Goal: Task Accomplishment & Management: Use online tool/utility

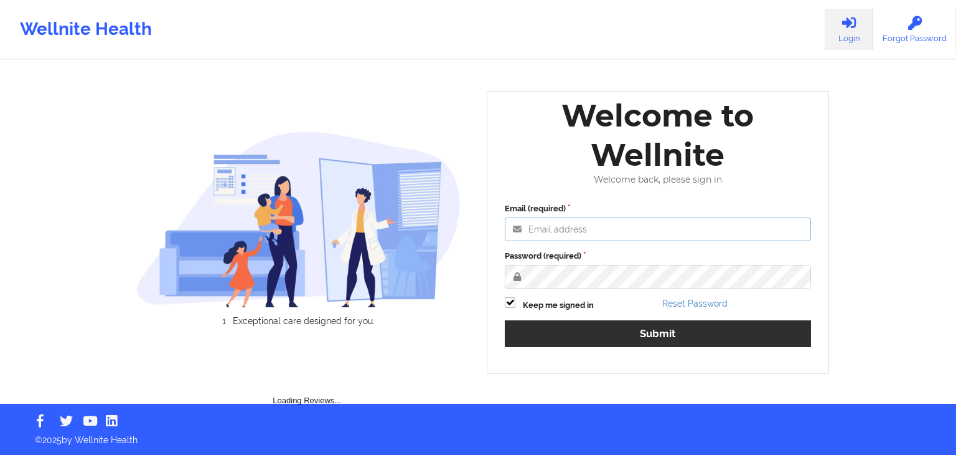
type input "[EMAIL_ADDRESS][DOMAIN_NAME]"
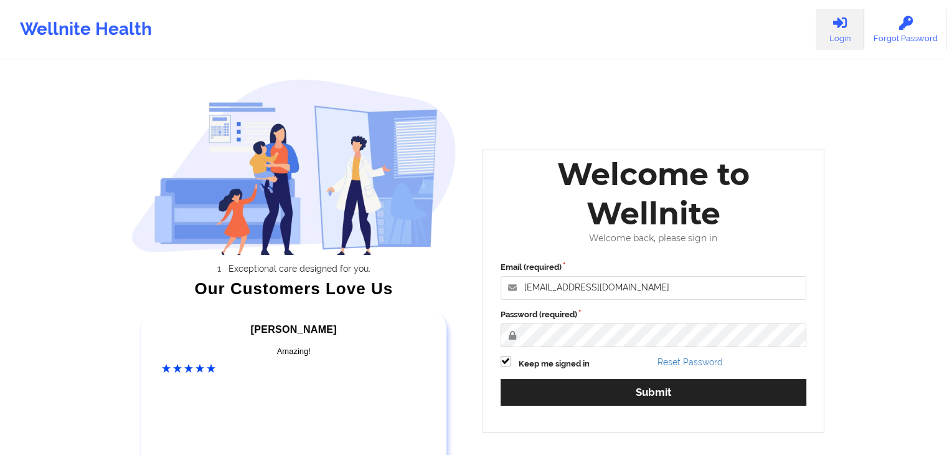
click at [882, 334] on div "Wellnite Health Login Forgot Password Exceptional care designed for you. Our Cu…" at bounding box center [473, 260] width 947 height 520
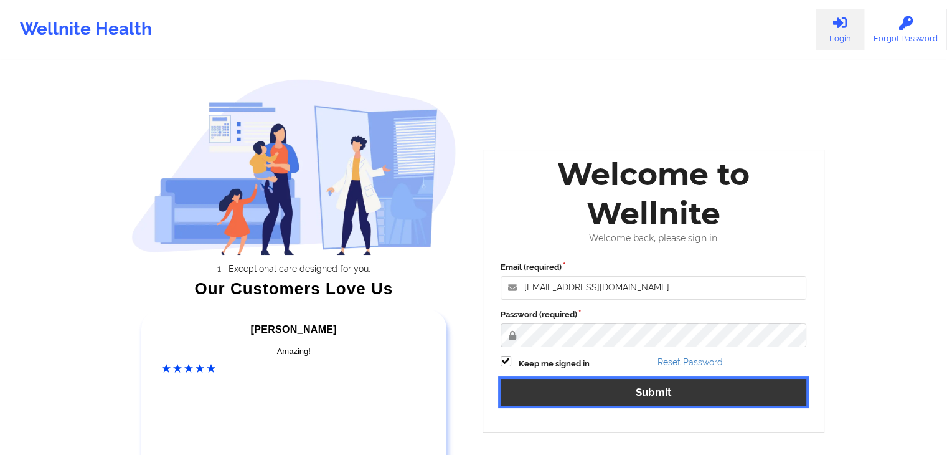
click at [733, 399] on button "Submit" at bounding box center [654, 392] width 306 height 27
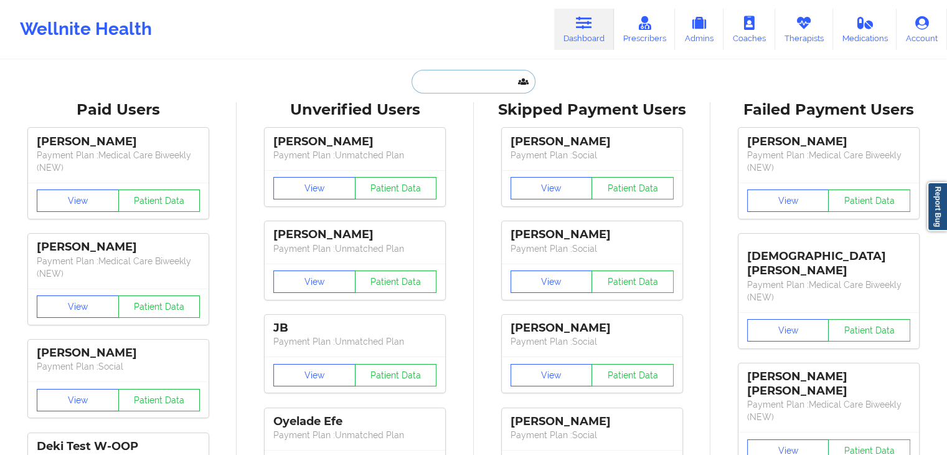
click at [439, 80] on input "text" at bounding box center [473, 82] width 123 height 24
paste input "[PERSON_NAME]"
type input "[PERSON_NAME]"
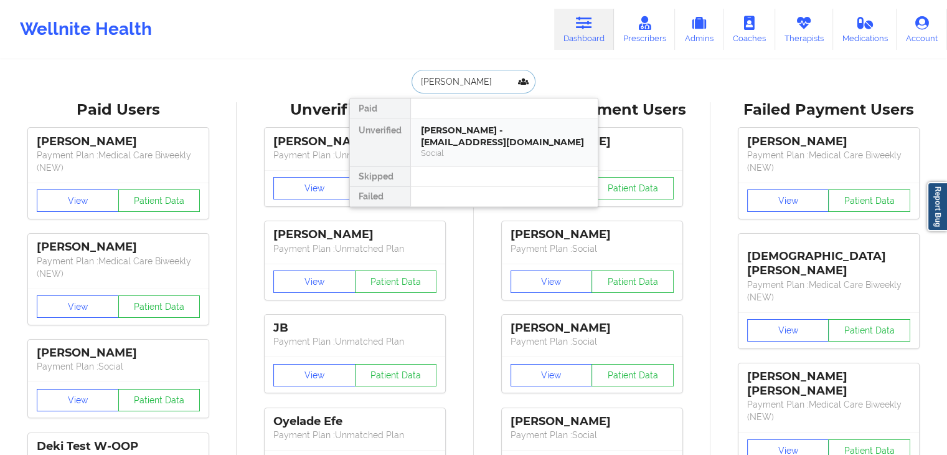
click at [445, 142] on div "[PERSON_NAME] - [EMAIL_ADDRESS][DOMAIN_NAME]" at bounding box center [504, 136] width 167 height 23
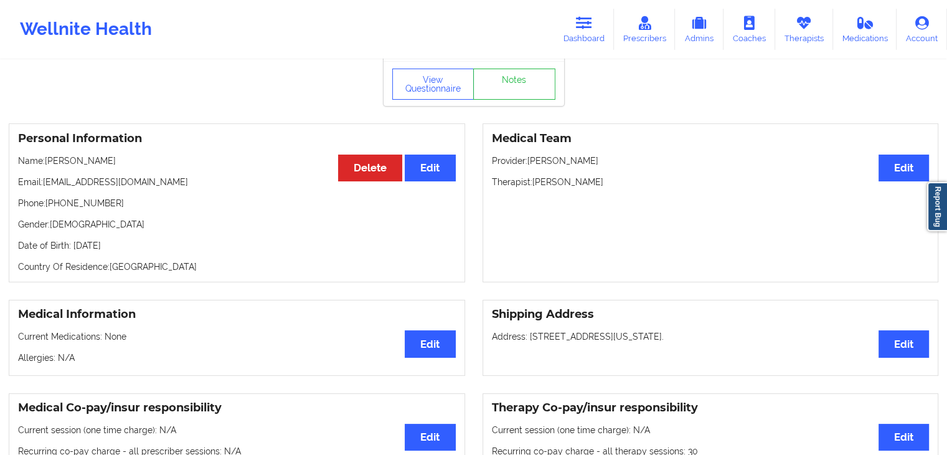
scroll to position [125, 0]
